Goal: Find specific page/section: Find specific page/section

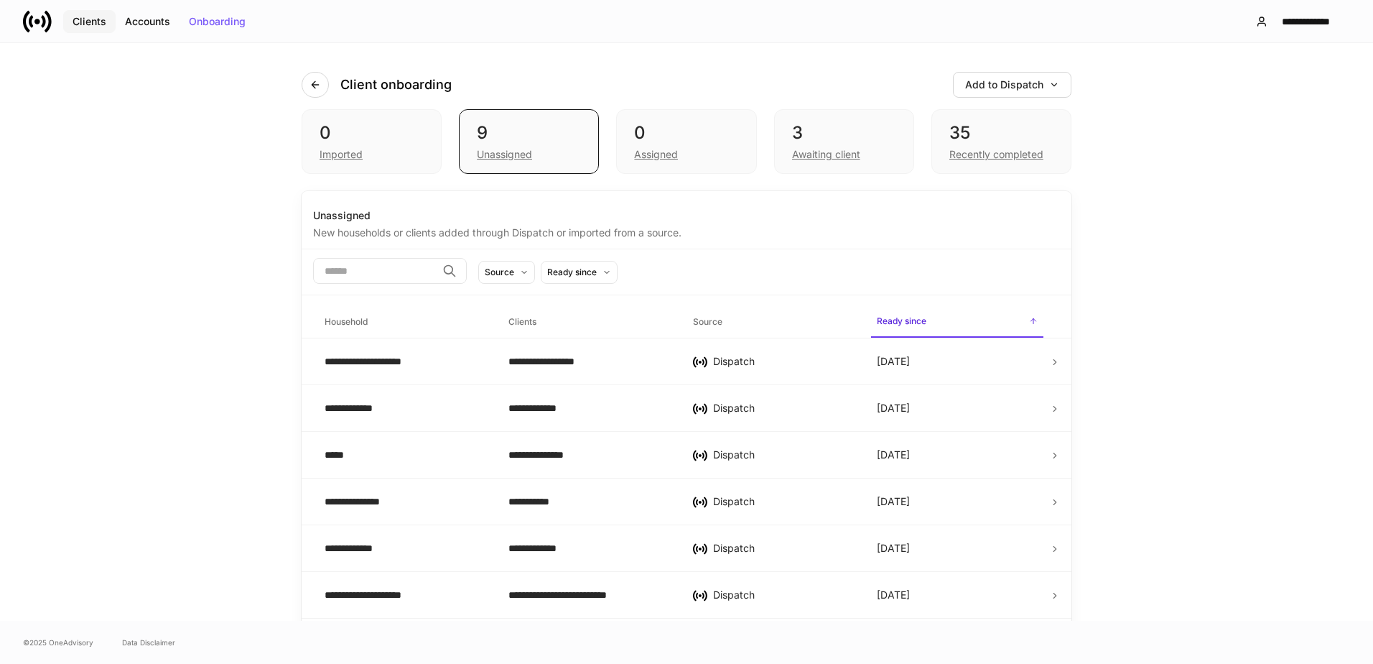
click at [81, 25] on div "Clients" at bounding box center [90, 22] width 34 height 10
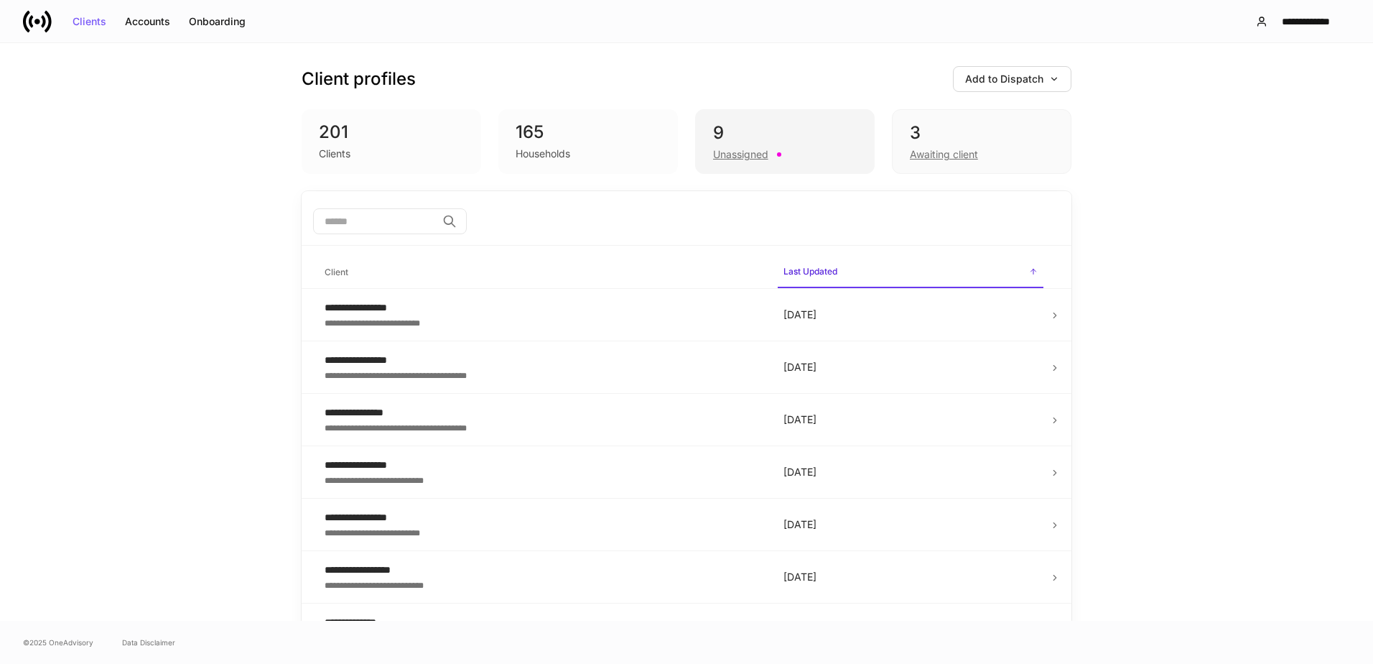
click at [751, 140] on div "9" at bounding box center [785, 132] width 144 height 23
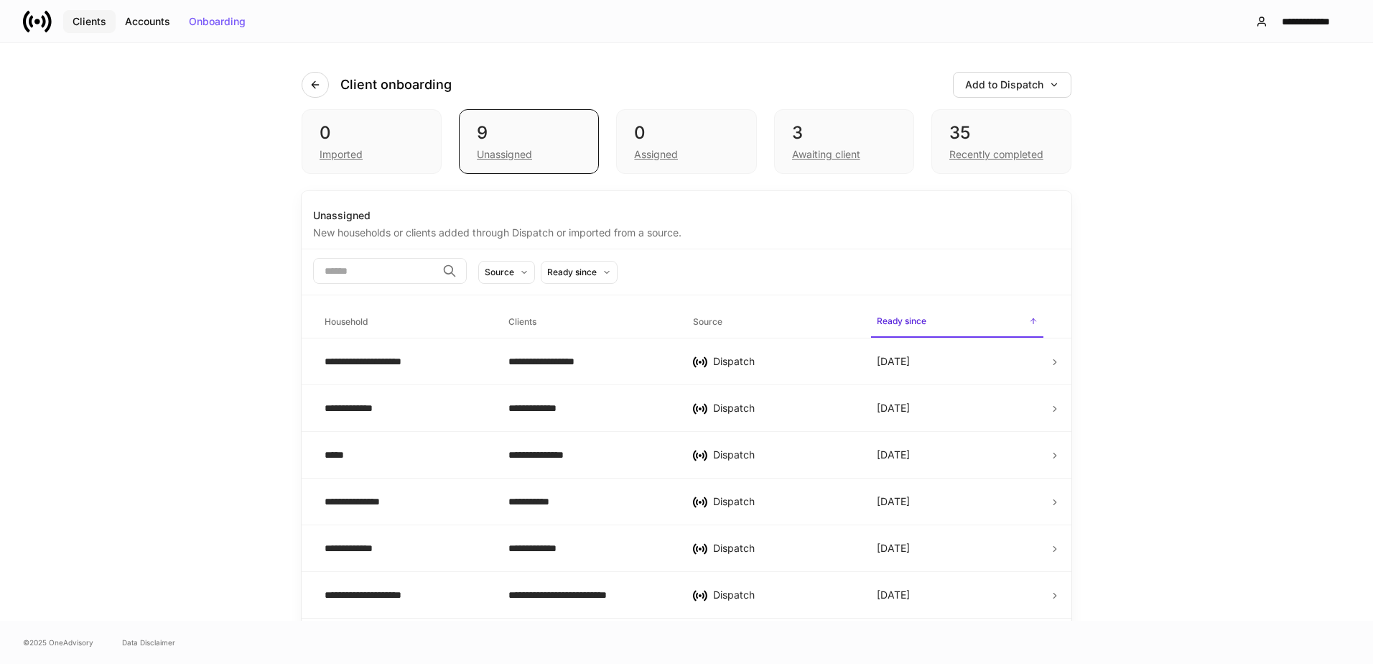
click at [98, 25] on div "Clients" at bounding box center [90, 22] width 34 height 10
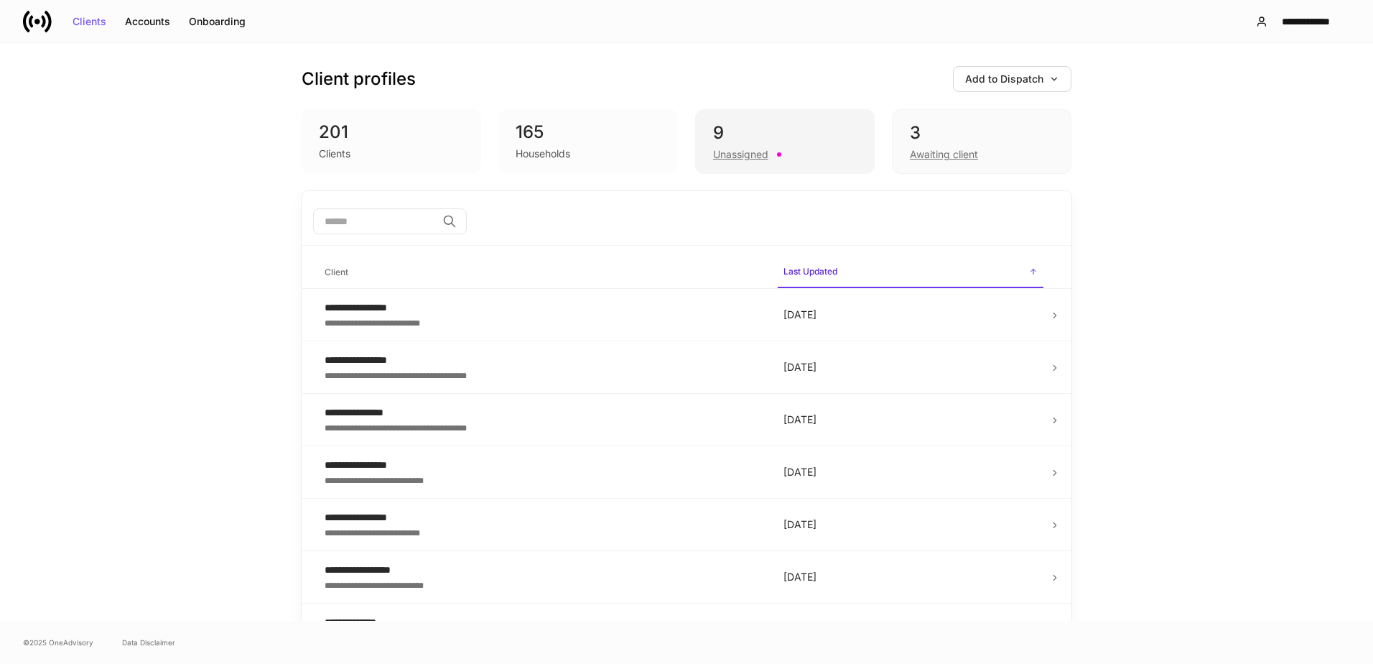
click at [817, 128] on div "9" at bounding box center [785, 132] width 144 height 23
